Goal: Transaction & Acquisition: Purchase product/service

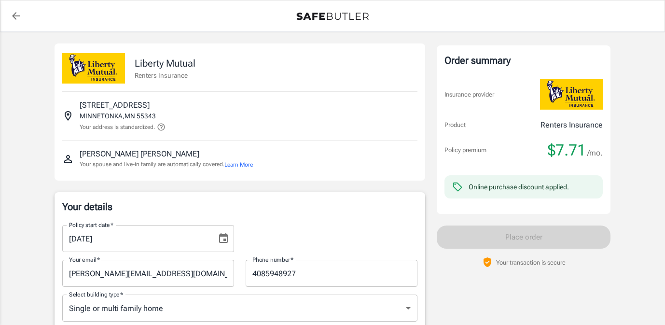
select select "CA"
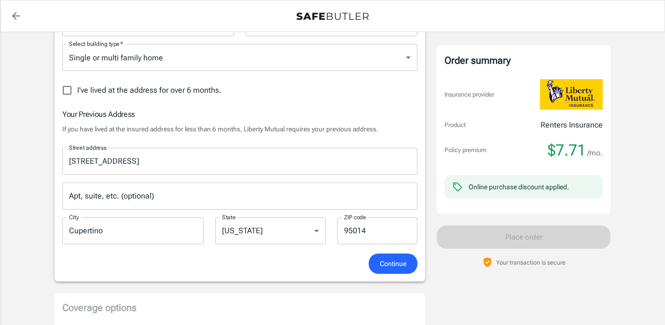
scroll to position [252, 0]
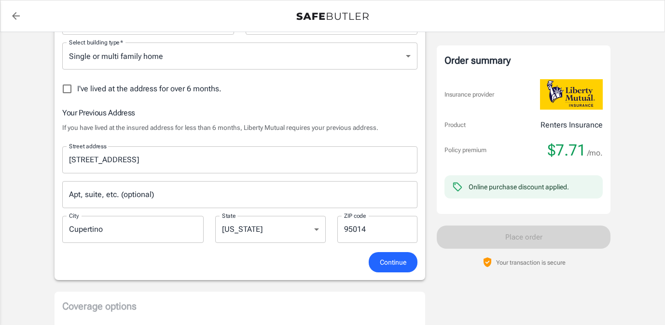
click at [402, 259] on span "Continue" at bounding box center [393, 262] width 27 height 12
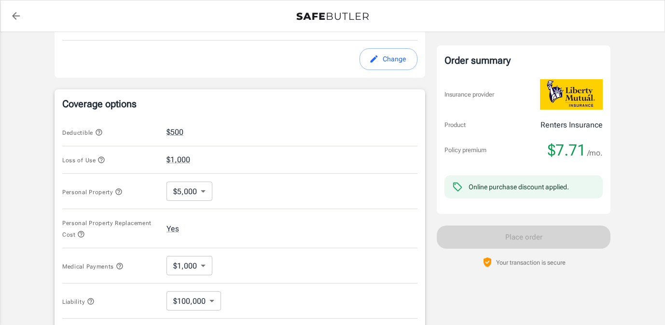
scroll to position [357, 0]
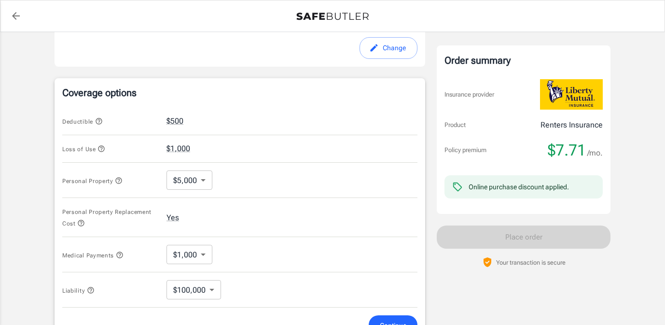
click at [204, 181] on body "Policy premium $ 7.71 /mo Liberty Mutual Renters Insurance [STREET_ADDRESS] You…" at bounding box center [332, 117] width 665 height 949
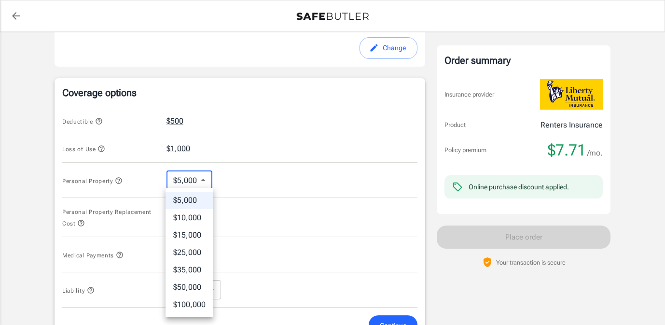
click at [262, 183] on div at bounding box center [332, 162] width 665 height 325
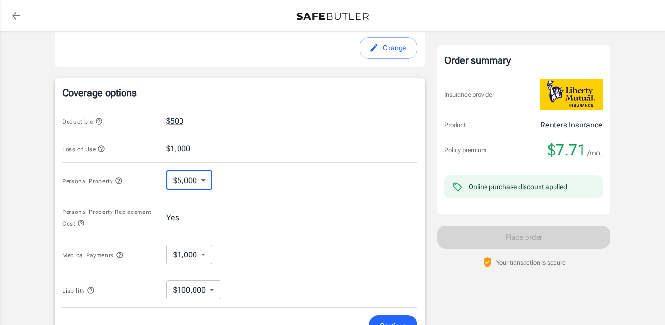
click at [117, 180] on icon "button" at bounding box center [119, 181] width 8 height 8
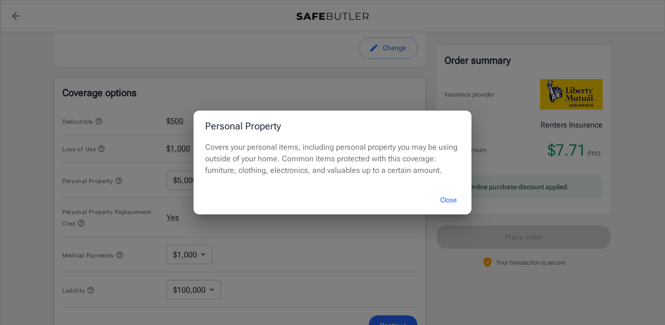
click at [440, 200] on button "Close" at bounding box center [448, 200] width 39 height 21
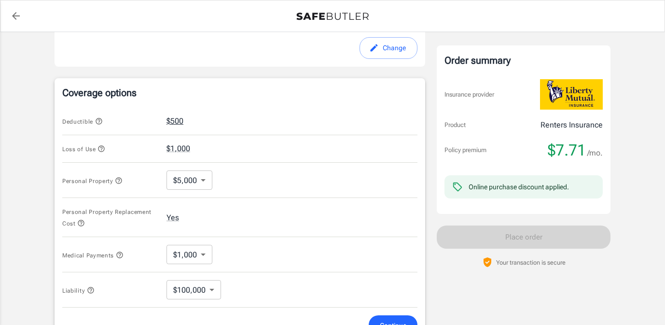
click at [178, 124] on button "$500" at bounding box center [175, 121] width 17 height 12
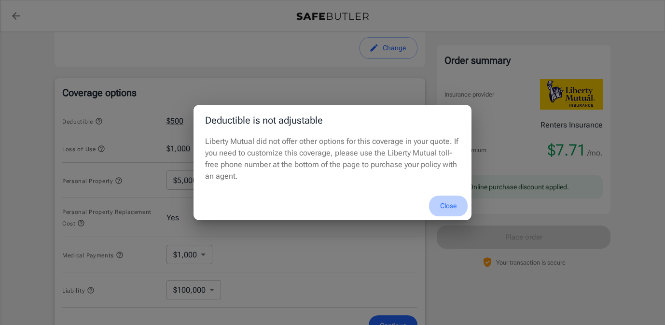
click at [449, 202] on button "Close" at bounding box center [448, 206] width 39 height 21
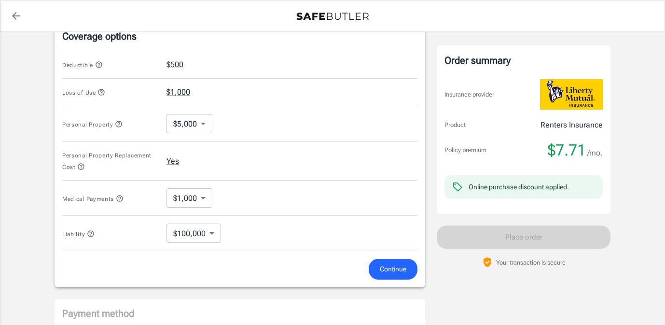
scroll to position [428, 0]
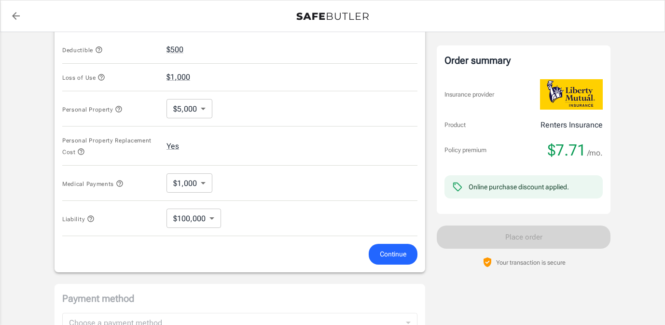
click at [205, 184] on body "Policy premium $ 7.71 /mo Liberty Mutual Renters Insurance [STREET_ADDRESS] You…" at bounding box center [332, 46] width 665 height 949
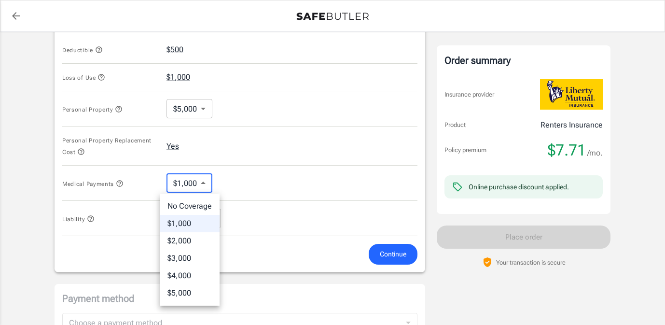
click at [233, 182] on div at bounding box center [332, 162] width 665 height 325
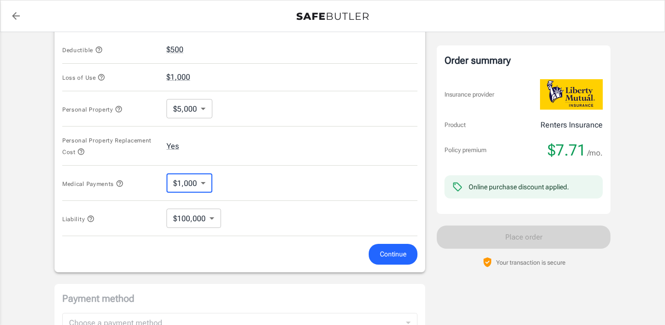
click at [123, 183] on icon "button" at bounding box center [120, 184] width 8 height 8
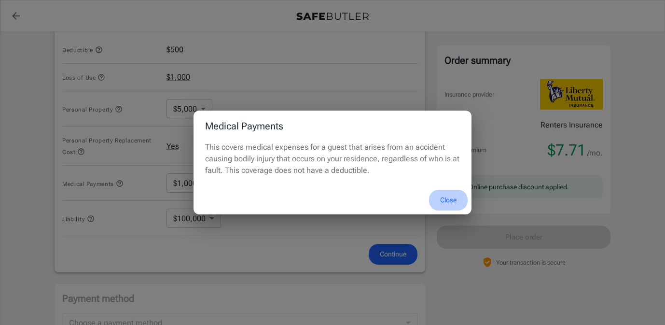
click at [450, 192] on button "Close" at bounding box center [448, 200] width 39 height 21
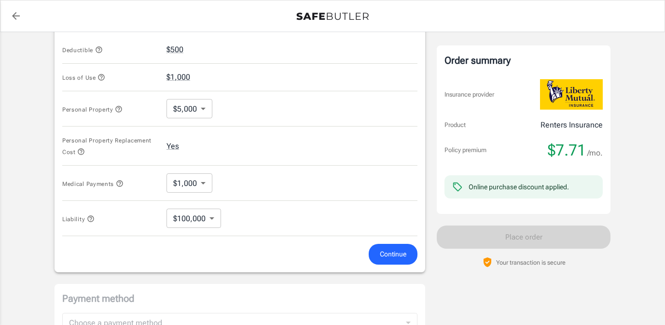
click at [203, 183] on body "Policy premium $ 7.71 /mo Liberty Mutual Renters Insurance [STREET_ADDRESS] You…" at bounding box center [332, 46] width 665 height 949
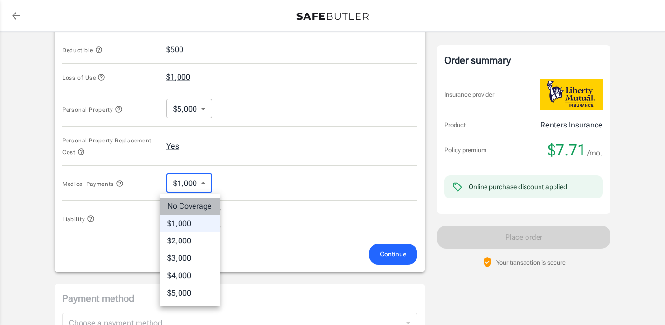
click at [202, 202] on li "No Coverage" at bounding box center [190, 205] width 60 height 17
type input "No Coverage"
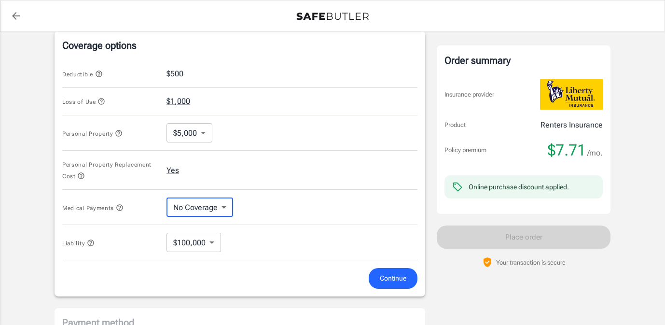
scroll to position [400, 0]
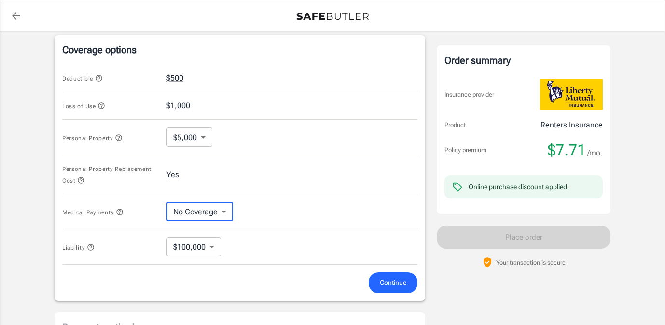
click at [208, 250] on body "Policy premium $ 7.71 /mo Liberty Mutual Renters Insurance [STREET_ADDRESS] You…" at bounding box center [332, 74] width 665 height 949
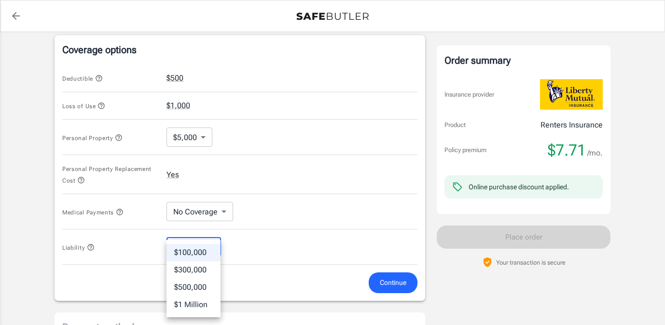
click at [254, 244] on div at bounding box center [332, 162] width 665 height 325
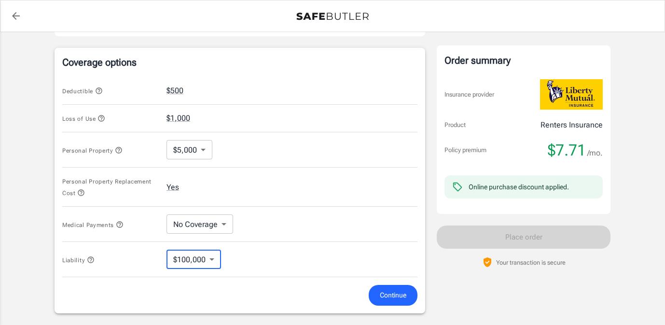
scroll to position [386, 0]
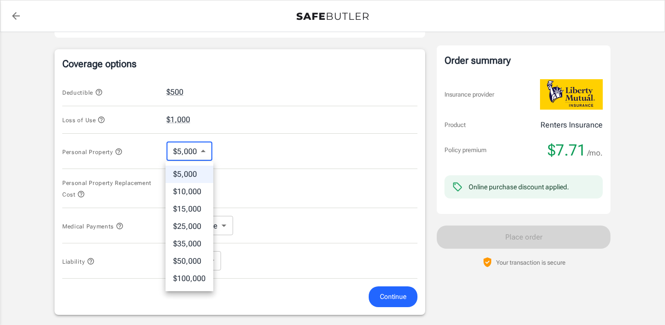
click at [197, 160] on body "Policy premium $ 7.71 /mo Liberty Mutual Renters Insurance [STREET_ADDRESS] You…" at bounding box center [332, 88] width 665 height 949
click at [197, 160] on div at bounding box center [332, 162] width 665 height 325
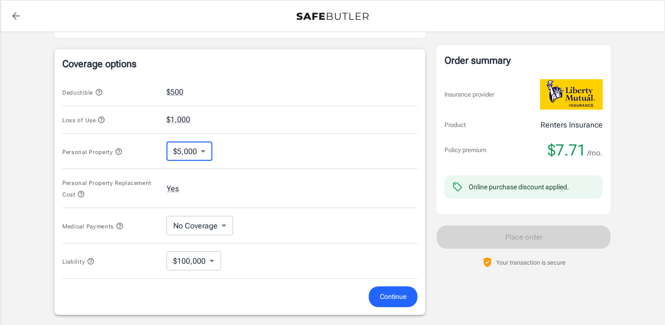
click at [197, 155] on body "Policy premium $ 7.71 /mo Liberty Mutual Renters Insurance [STREET_ADDRESS] You…" at bounding box center [332, 88] width 665 height 949
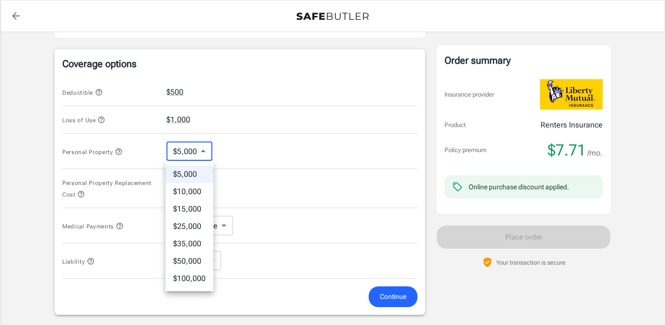
click at [197, 155] on div at bounding box center [332, 162] width 665 height 325
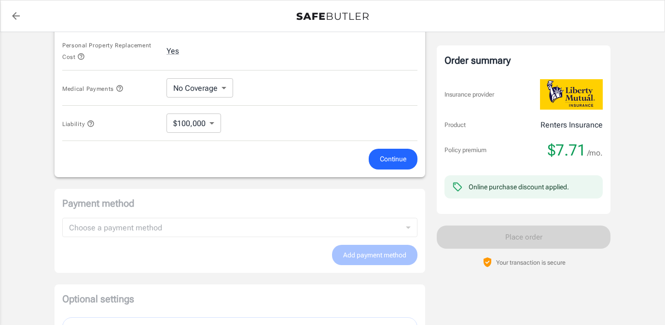
scroll to position [533, 0]
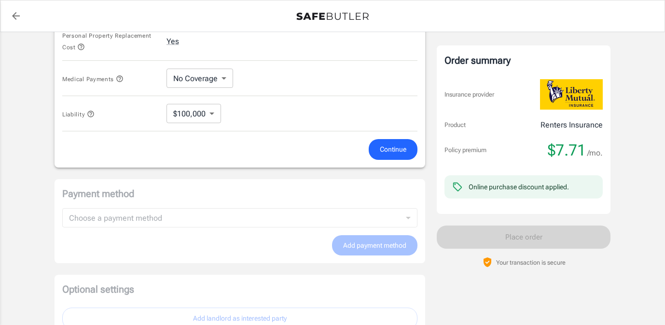
click at [406, 145] on button "Continue" at bounding box center [393, 149] width 49 height 21
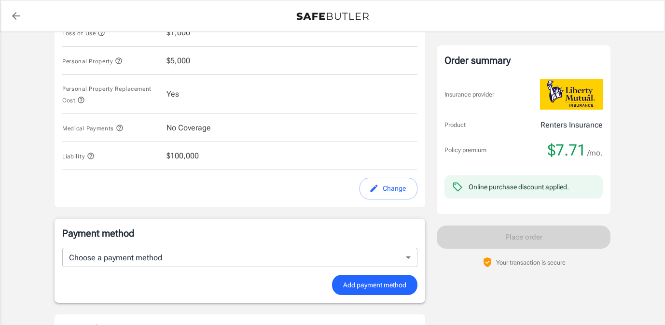
scroll to position [417, 0]
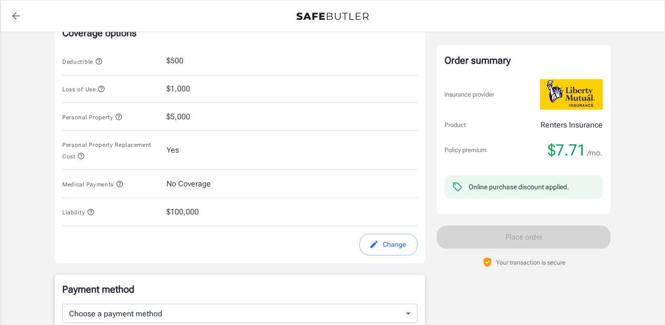
click at [120, 185] on icon "button" at bounding box center [120, 184] width 8 height 8
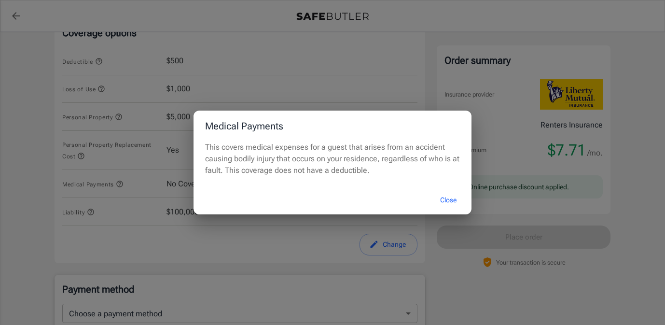
click at [451, 202] on button "Close" at bounding box center [448, 200] width 39 height 21
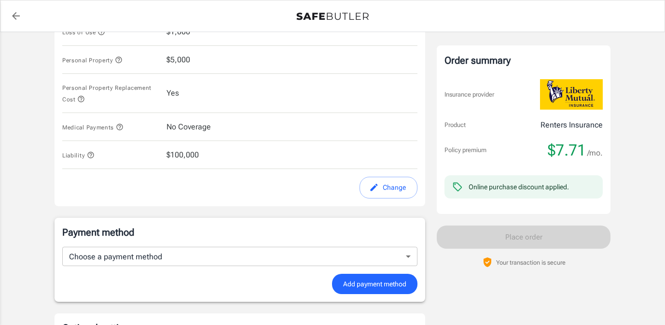
scroll to position [397, 0]
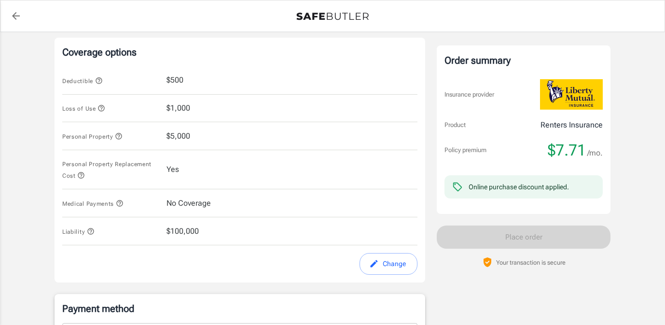
click at [98, 80] on icon "button" at bounding box center [99, 80] width 6 height 6
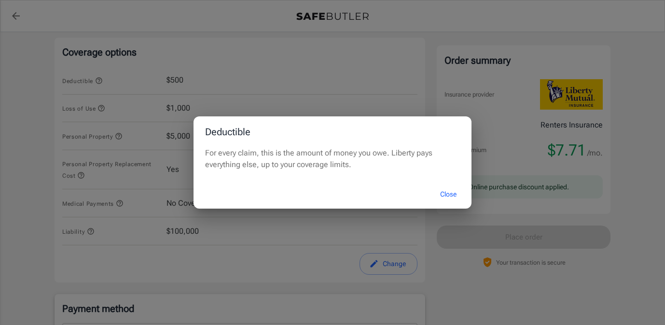
click at [96, 101] on div "Deductible For every claim, this is the amount of money you owe. Liberty pays e…" at bounding box center [332, 162] width 665 height 325
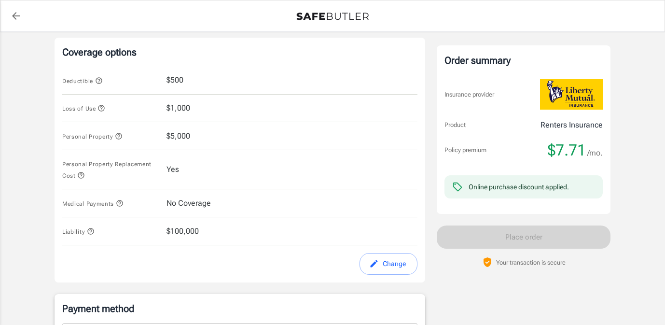
click at [100, 108] on icon "button" at bounding box center [101, 108] width 6 height 6
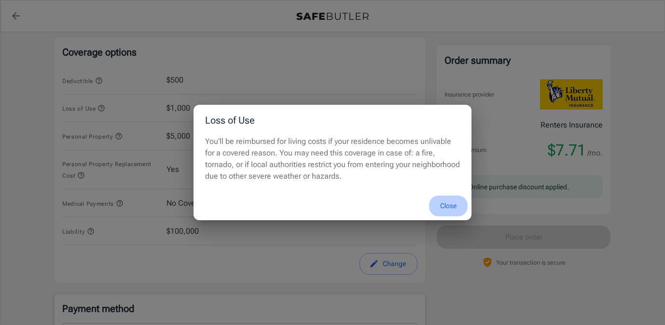
click at [448, 203] on button "Close" at bounding box center [448, 206] width 39 height 21
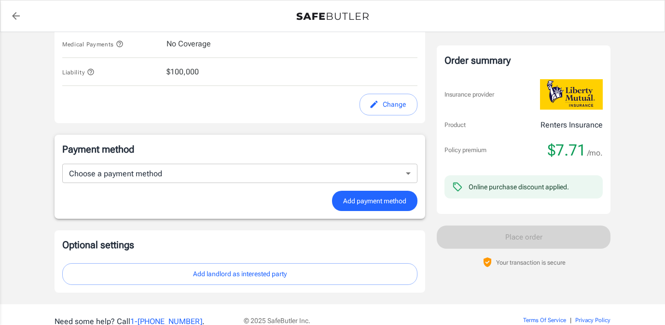
scroll to position [604, 0]
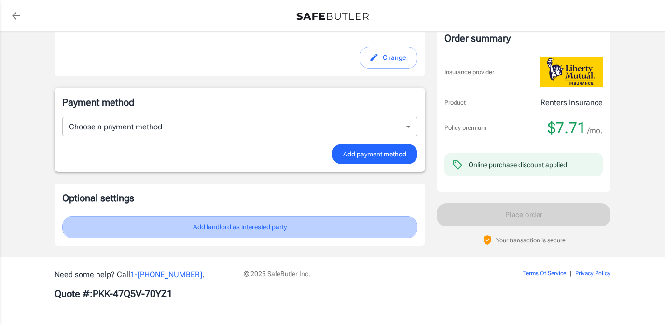
click at [355, 232] on button "Add landlord as interested party" at bounding box center [239, 227] width 355 height 22
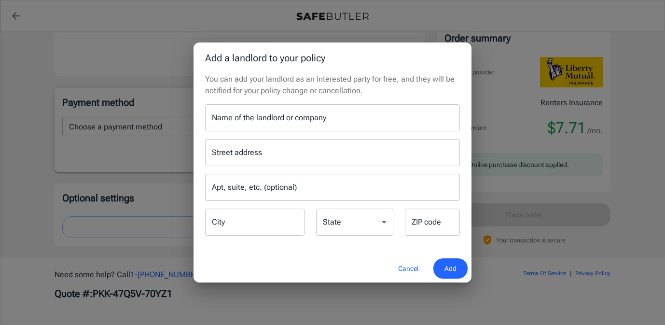
click at [310, 155] on input "Street address" at bounding box center [333, 152] width 246 height 18
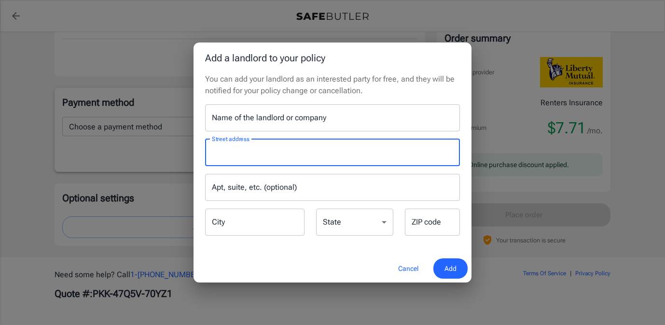
paste input "[GEOGRAPHIC_DATA] PO Box 12367"
type input "[GEOGRAPHIC_DATA] PO Box 12367"
click at [271, 218] on input "City" at bounding box center [254, 222] width 99 height 27
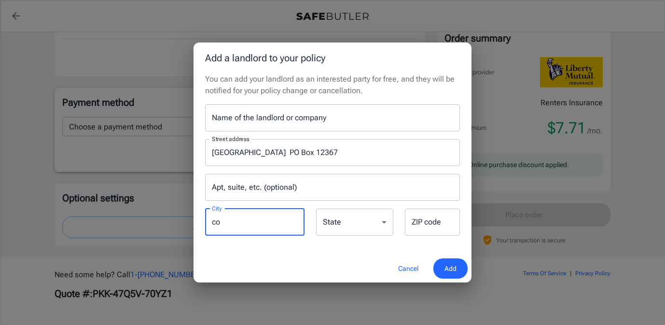
type input "c"
type input "Columbus"
click at [363, 217] on select "[US_STATE] [US_STATE] [US_STATE] [US_STATE] [US_STATE] [US_STATE] [US_STATE] [U…" at bounding box center [354, 222] width 77 height 27
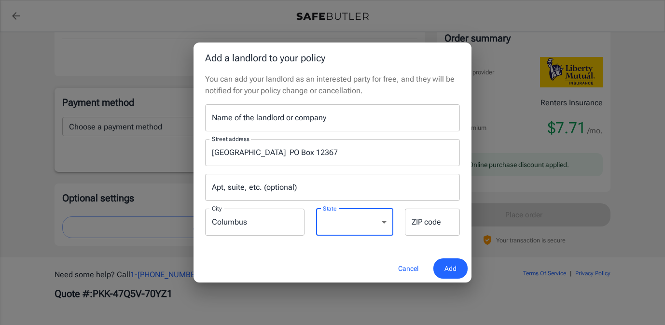
select select "OH"
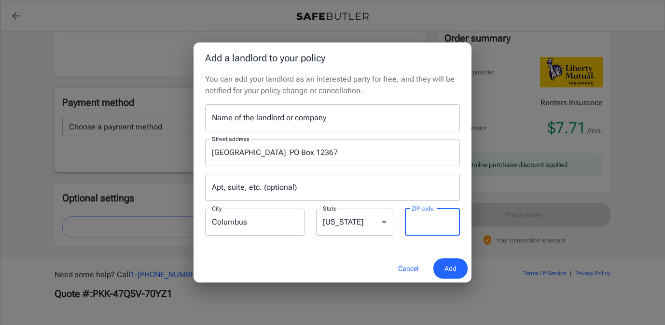
click at [429, 211] on div "ZIP code ZIP code" at bounding box center [432, 222] width 55 height 27
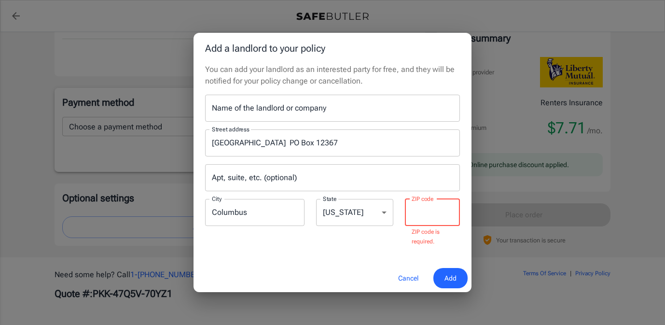
paste input "43212"
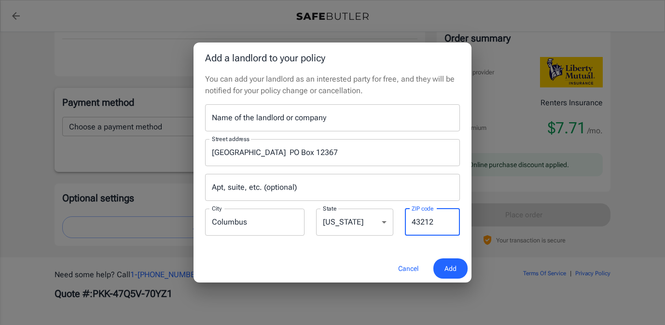
type input "43212"
click at [401, 181] on input "Apt, suite, etc. (optional)" at bounding box center [332, 187] width 255 height 27
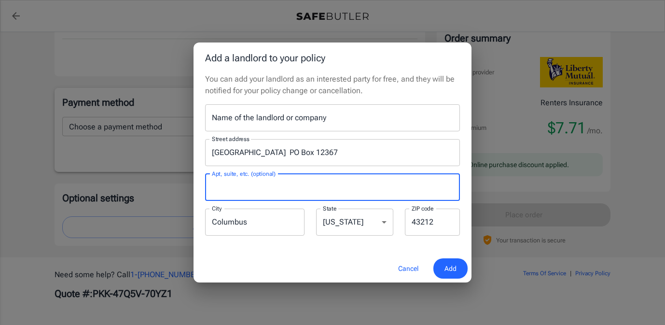
click at [383, 122] on input "Name of the landlord or company" at bounding box center [332, 117] width 255 height 27
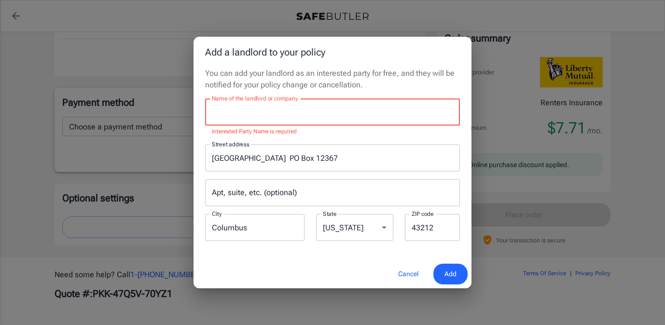
paste input "[GEOGRAPHIC_DATA]"
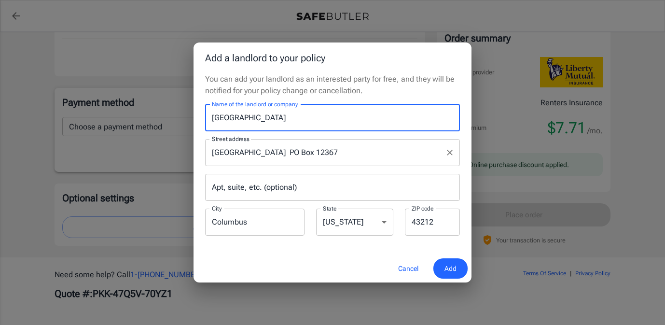
type input "[GEOGRAPHIC_DATA]"
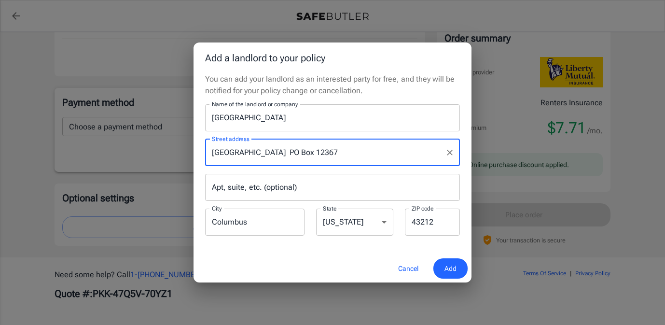
drag, startPoint x: 282, startPoint y: 154, endPoint x: 179, endPoint y: 153, distance: 103.3
click at [181, 154] on div "Add a landlord to your policy You can add your landlord as an interested party …" at bounding box center [332, 162] width 665 height 325
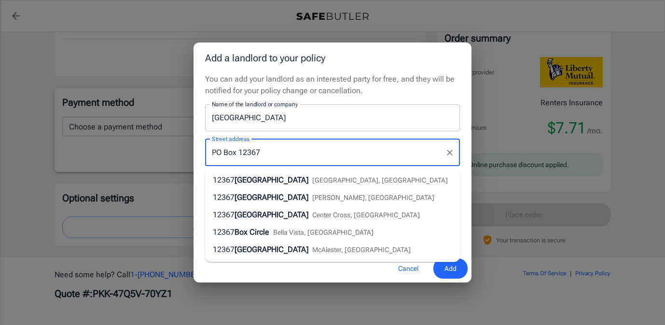
type input "PO Box 12367"
click at [417, 111] on input "[GEOGRAPHIC_DATA]" at bounding box center [332, 117] width 255 height 27
click at [374, 155] on input "PO Box 12367" at bounding box center [326, 152] width 232 height 18
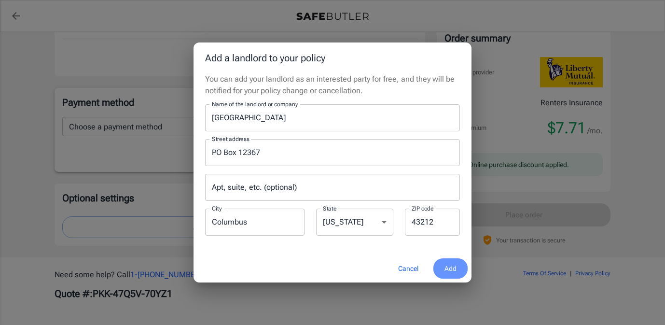
click at [449, 270] on span "Add" at bounding box center [451, 269] width 12 height 12
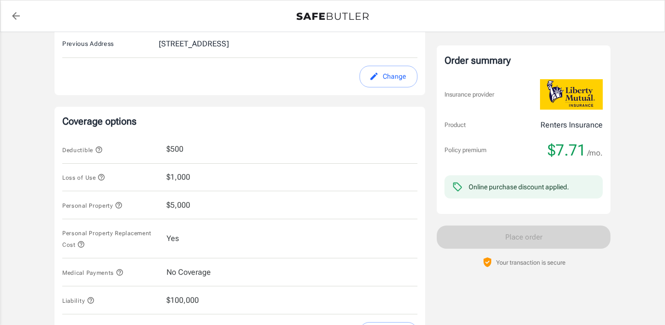
scroll to position [330, 0]
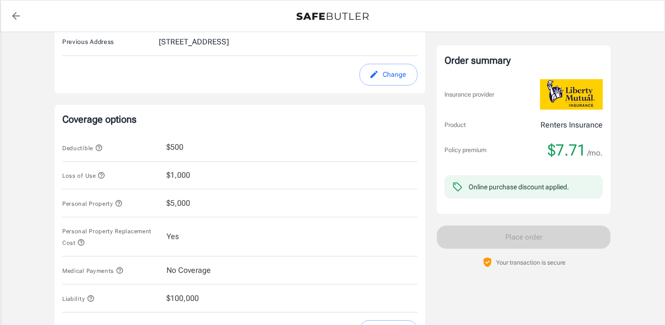
click at [178, 201] on span "$5,000" at bounding box center [179, 203] width 24 height 12
click at [177, 205] on span "$5,000" at bounding box center [179, 203] width 24 height 12
click at [116, 207] on icon "button" at bounding box center [119, 203] width 8 height 8
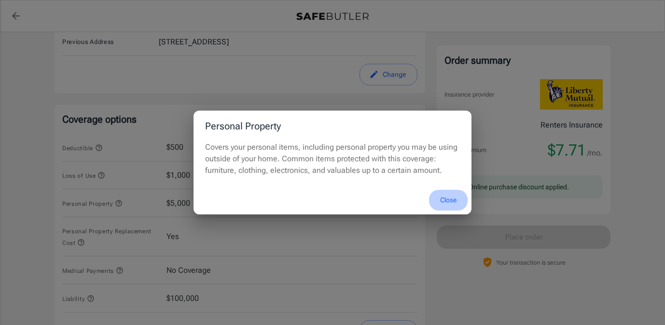
click at [447, 196] on button "Close" at bounding box center [448, 200] width 39 height 21
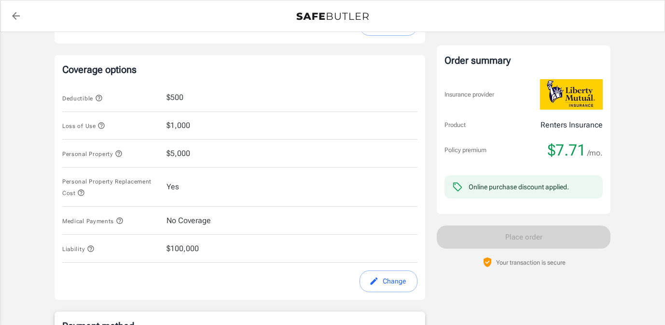
scroll to position [379, 0]
click at [388, 286] on button "Change" at bounding box center [389, 282] width 58 height 22
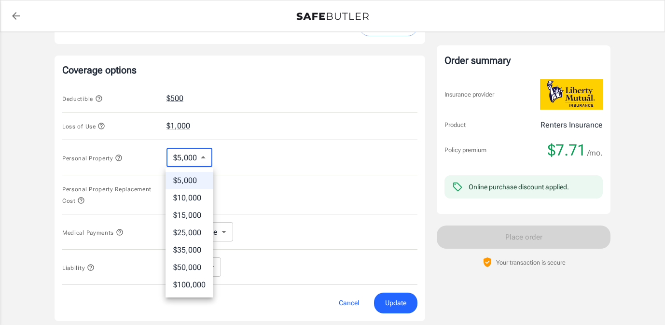
click at [209, 155] on body "Policy premium $ 7.71 /mo Liberty Mutual Renters Insurance [STREET_ADDRESS] You…" at bounding box center [332, 135] width 665 height 1029
click at [235, 164] on div at bounding box center [332, 162] width 665 height 325
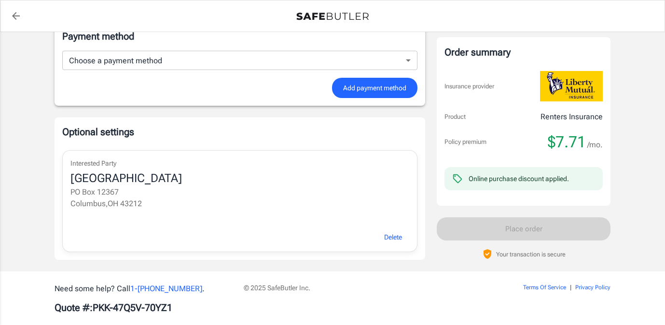
scroll to position [705, 0]
